Goal: Navigation & Orientation: Find specific page/section

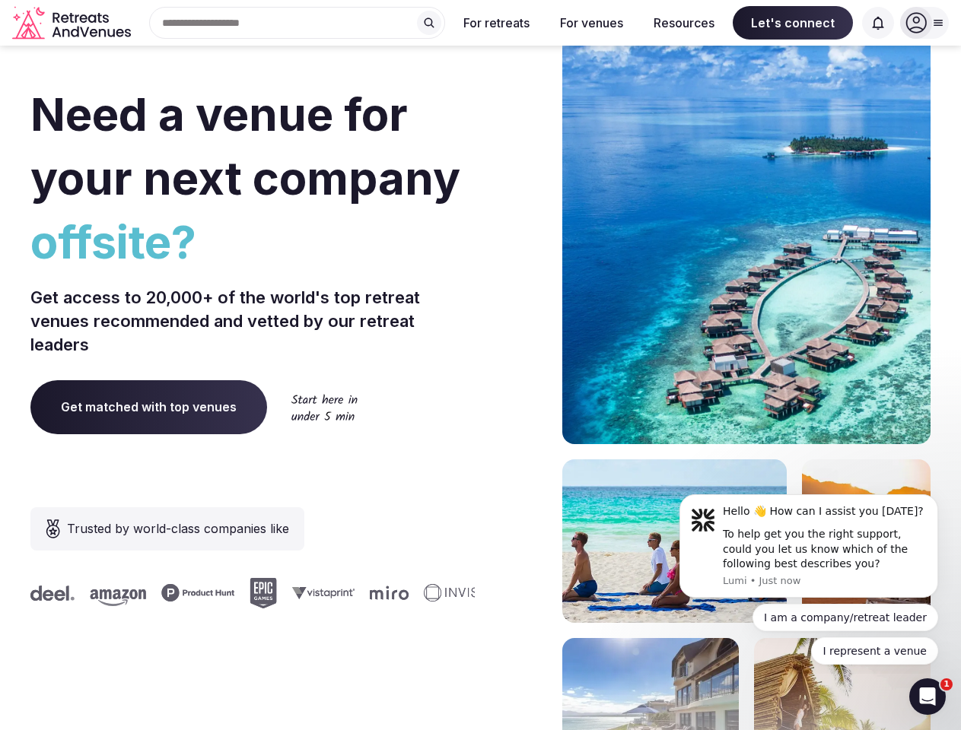
click at [480, 365] on div "Need a venue for your next company offsite? Get access to 20,000+ of the world'…" at bounding box center [480, 455] width 900 height 917
click at [297, 23] on div "Search Popular Destinations [GEOGRAPHIC_DATA], [GEOGRAPHIC_DATA] [GEOGRAPHIC_DA…" at bounding box center [291, 23] width 308 height 32
click at [429, 23] on input "text" at bounding box center [297, 23] width 296 height 32
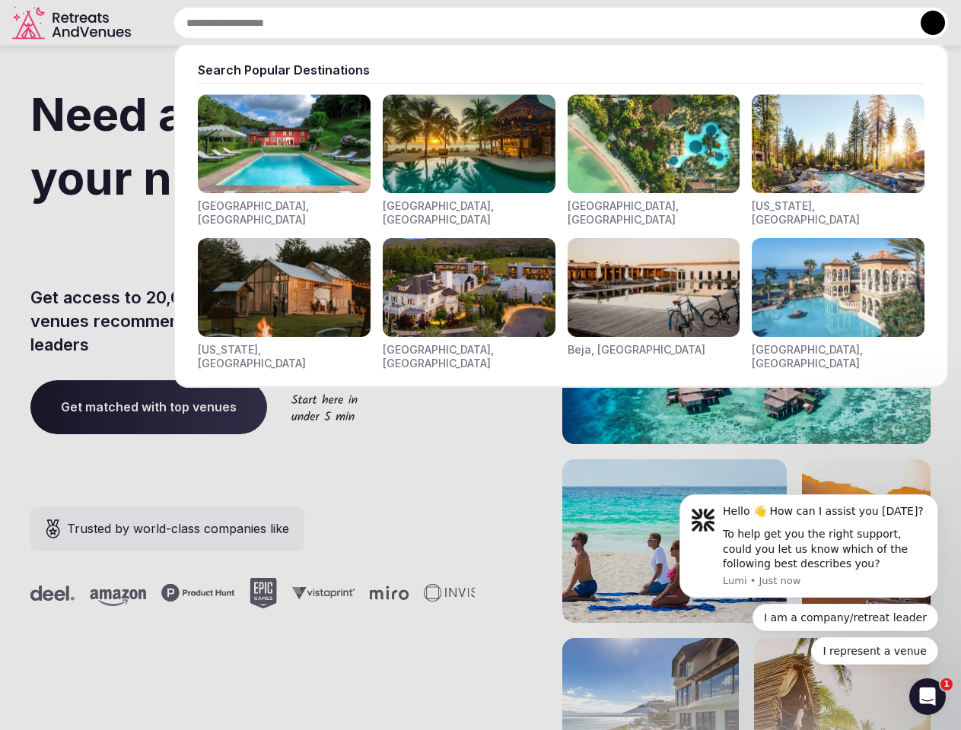
click at [497, 23] on input "text" at bounding box center [560, 23] width 775 height 32
click at [591, 23] on input "text" at bounding box center [560, 23] width 775 height 32
click at [684, 23] on input "text" at bounding box center [560, 23] width 775 height 32
click at [793, 23] on input "text" at bounding box center [560, 23] width 775 height 32
